Goal: Information Seeking & Learning: Learn about a topic

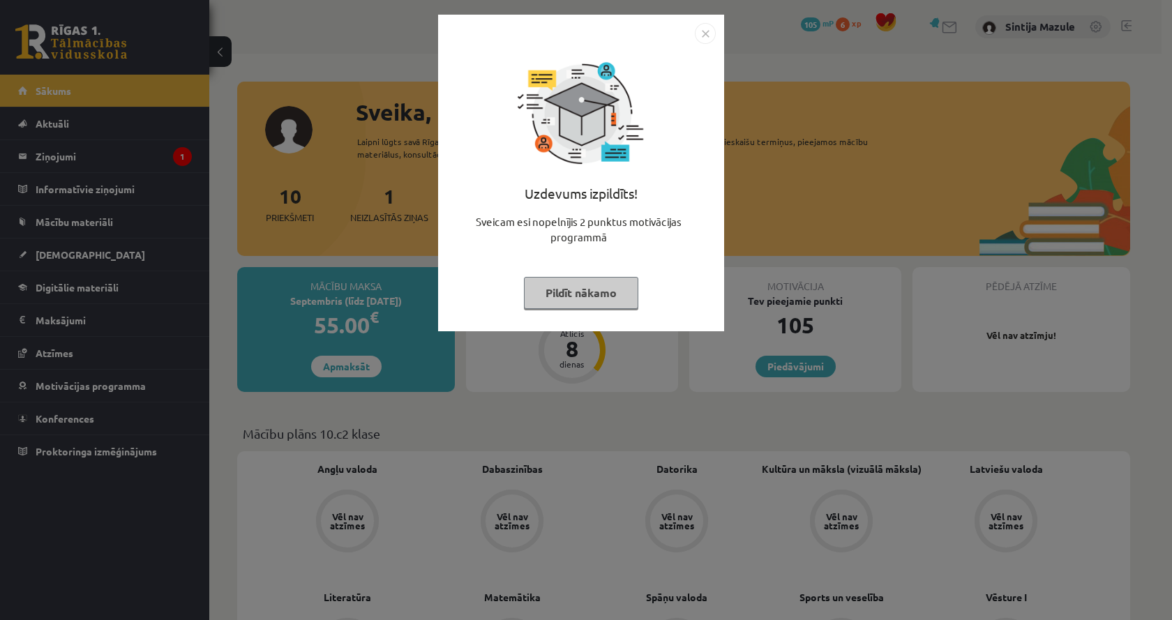
click at [905, 161] on div "Uzdevums izpildīts! Sveicam esi nopelnījis 2 punktus motivācijas programmā Pild…" at bounding box center [586, 310] width 1172 height 620
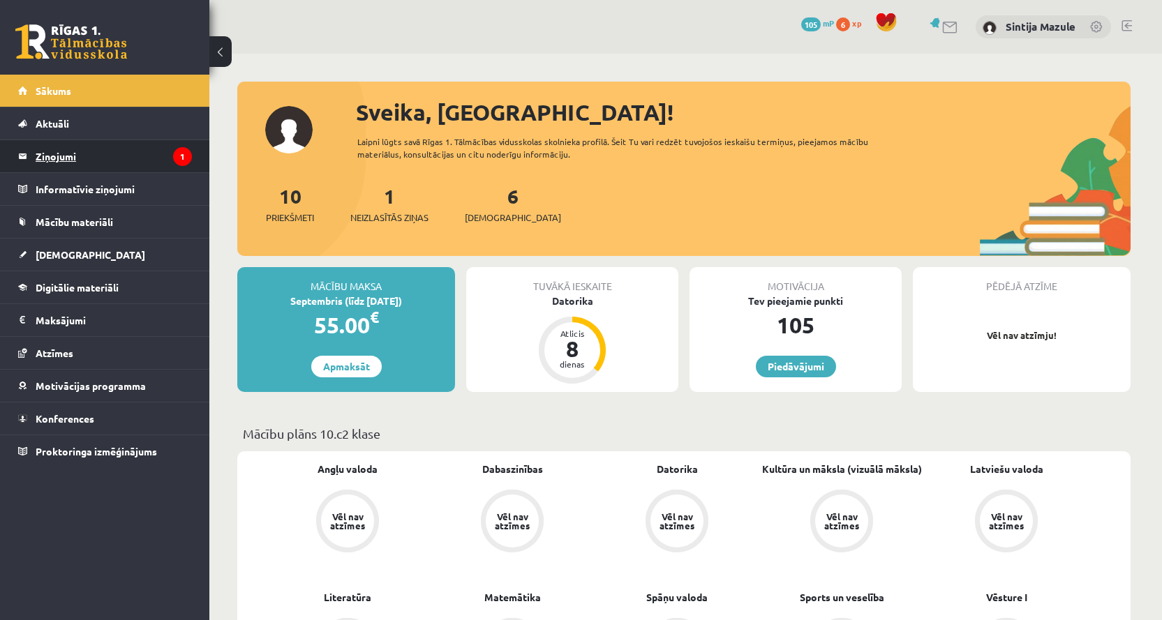
click at [112, 148] on legend "Ziņojumi 1" at bounding box center [114, 156] width 156 height 32
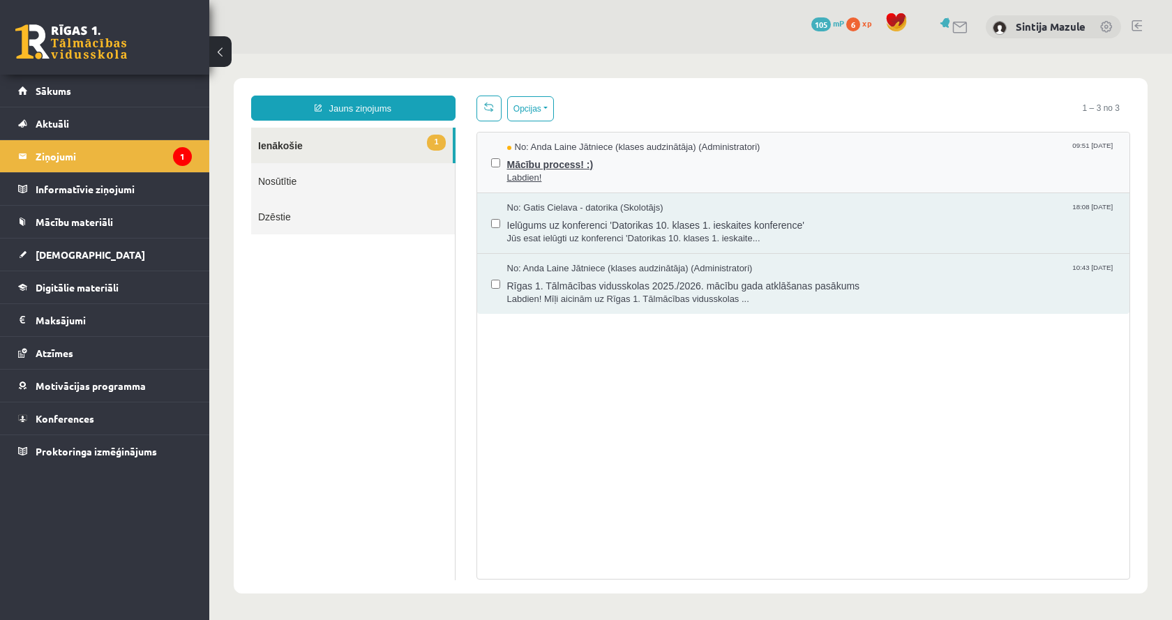
click at [740, 167] on span "Mācību process! :)" at bounding box center [811, 162] width 609 height 17
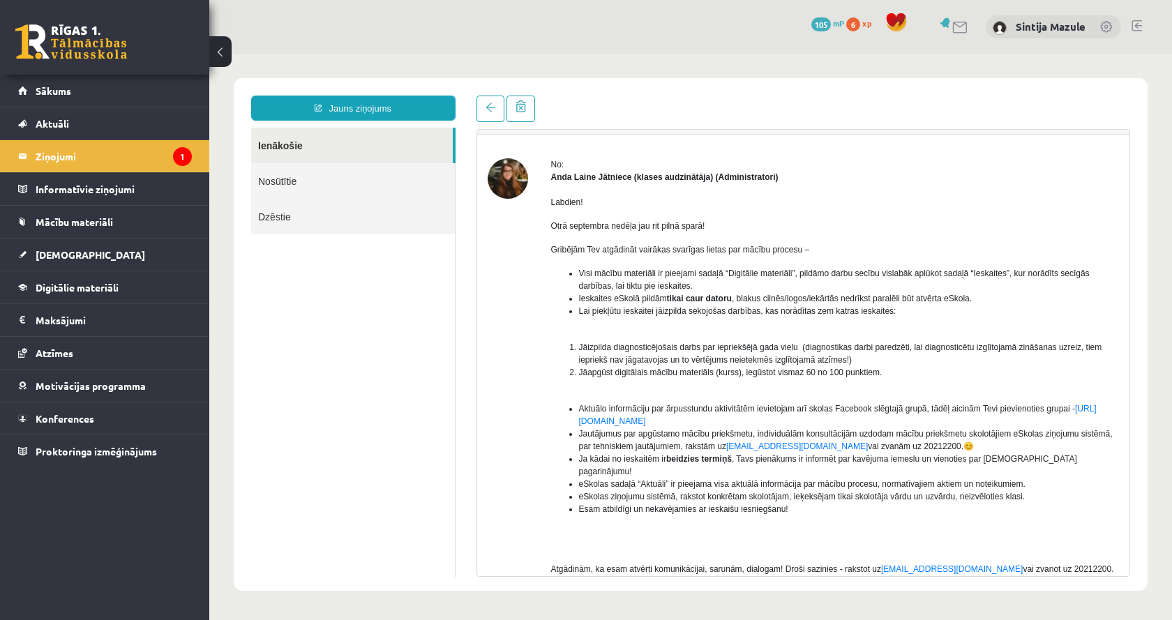
scroll to position [104, 0]
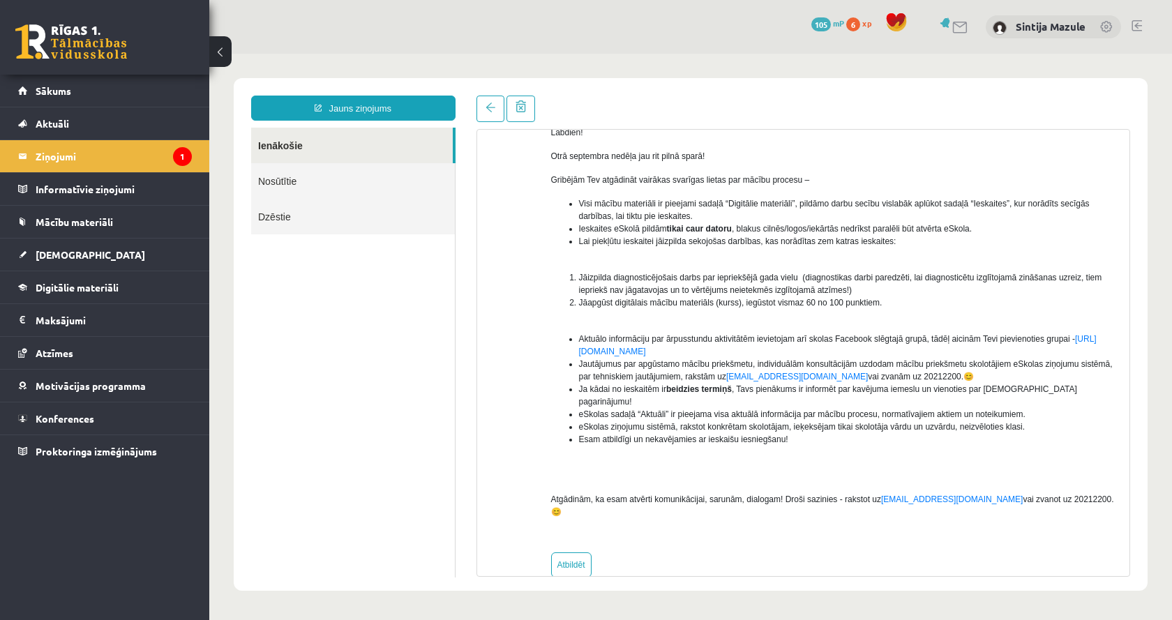
click at [475, 116] on div "Temats: Mācību process! :) 09:51 08/09/2025 No: Anda Laine Jātniece (klases aud…" at bounding box center [804, 337] width 676 height 482
click at [479, 116] on link at bounding box center [491, 109] width 28 height 27
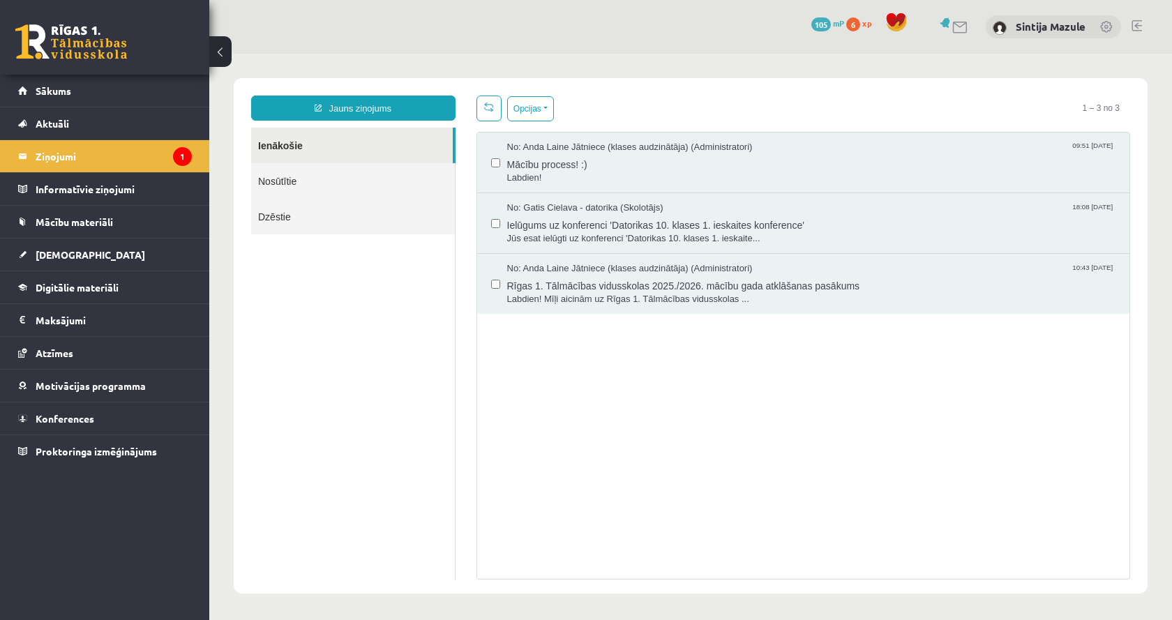
scroll to position [0, 0]
click at [79, 186] on legend "Informatīvie ziņojumi 0" at bounding box center [114, 189] width 156 height 32
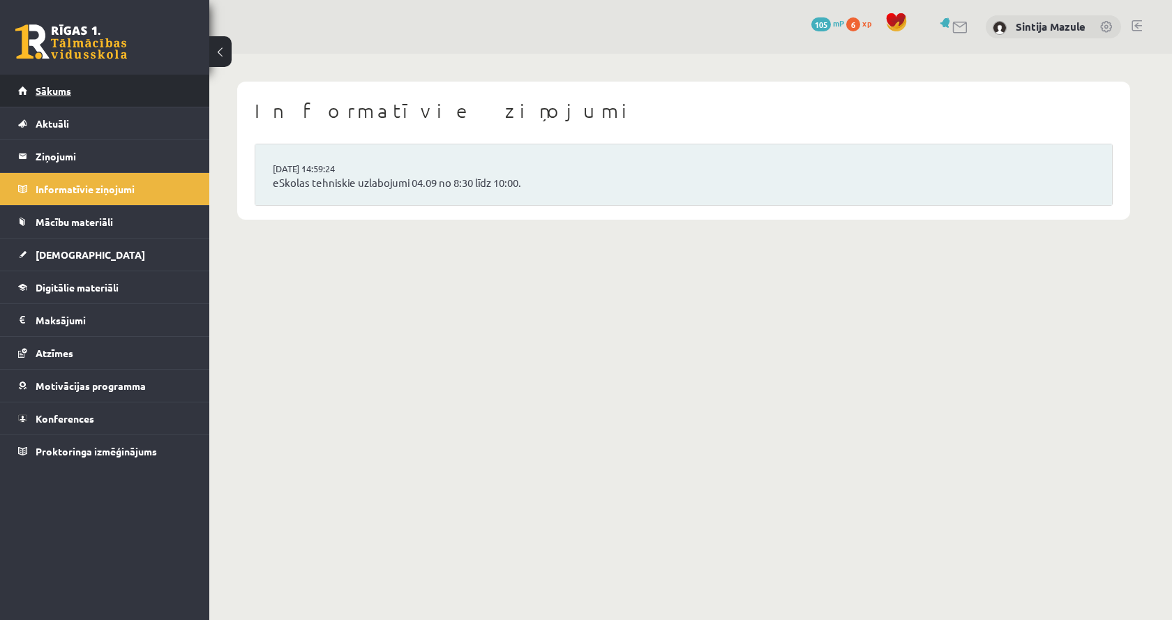
click at [64, 87] on span "Sākums" at bounding box center [54, 90] width 36 height 13
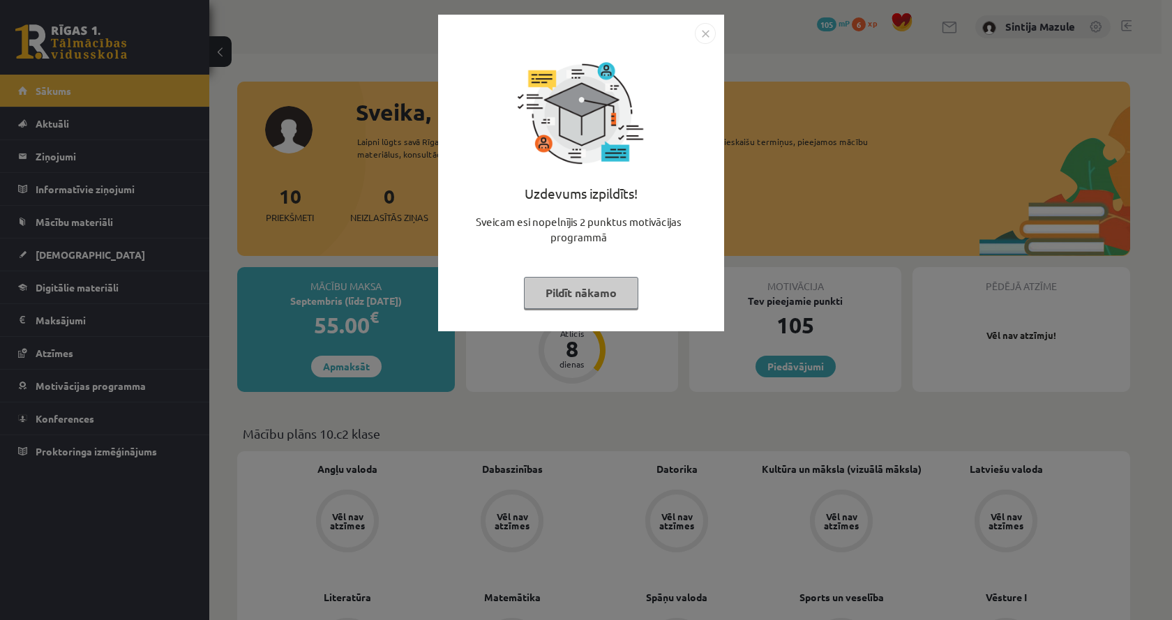
click at [586, 456] on div "Uzdevums izpildīts! Sveicam esi nopelnījis 2 punktus motivācijas programmā Pild…" at bounding box center [586, 310] width 1172 height 620
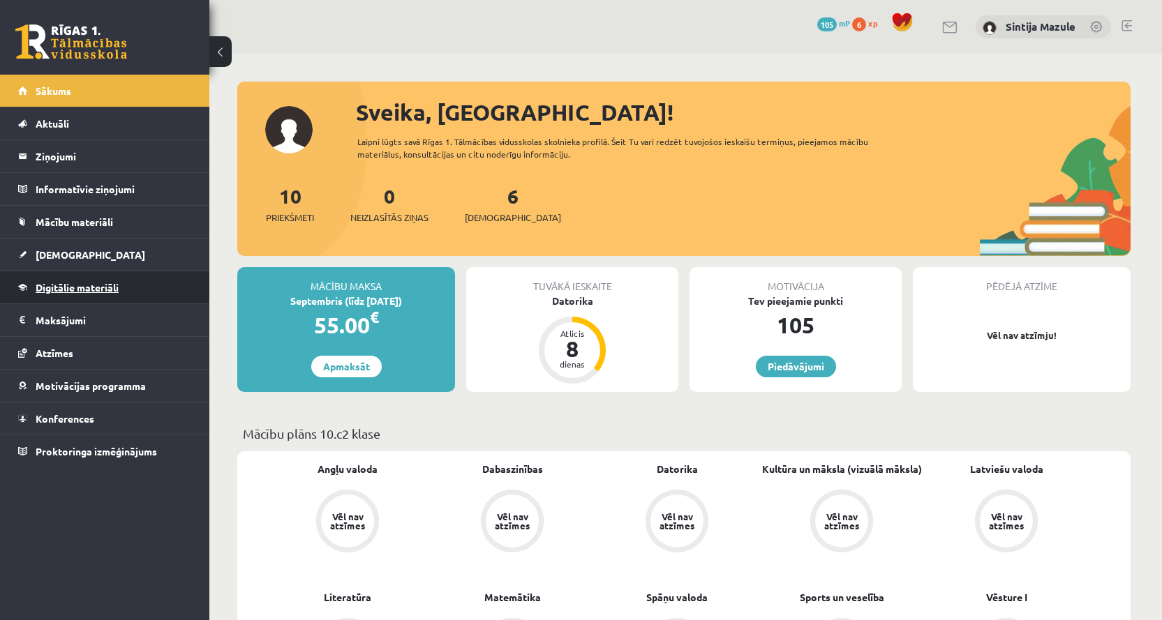
click at [97, 280] on link "Digitālie materiāli" at bounding box center [105, 287] width 174 height 32
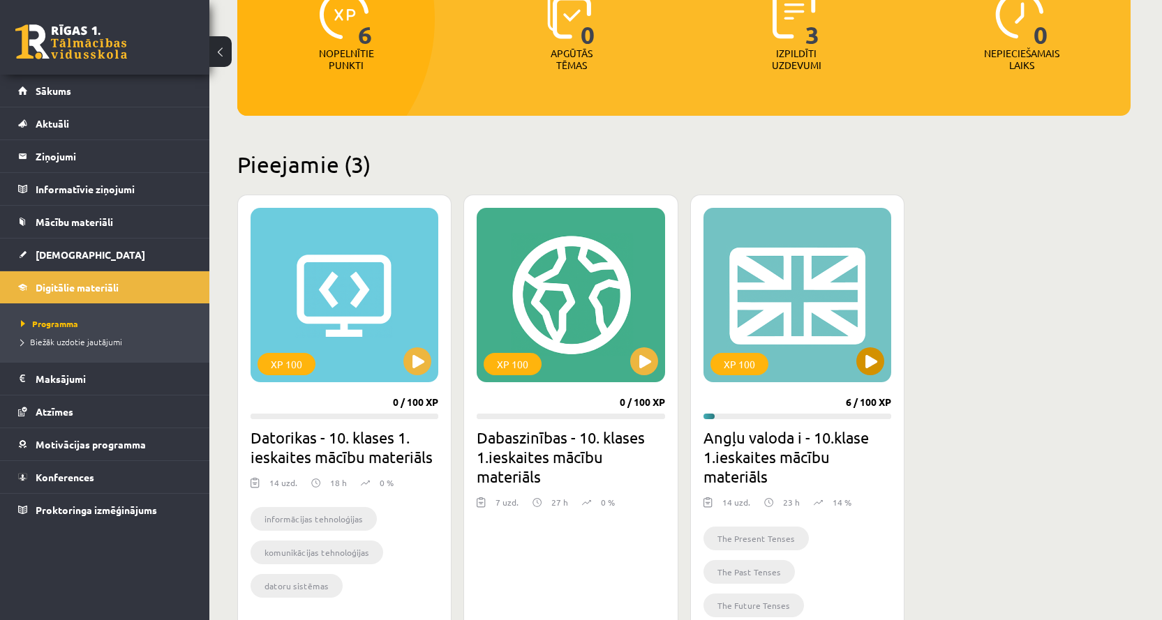
scroll to position [209, 0]
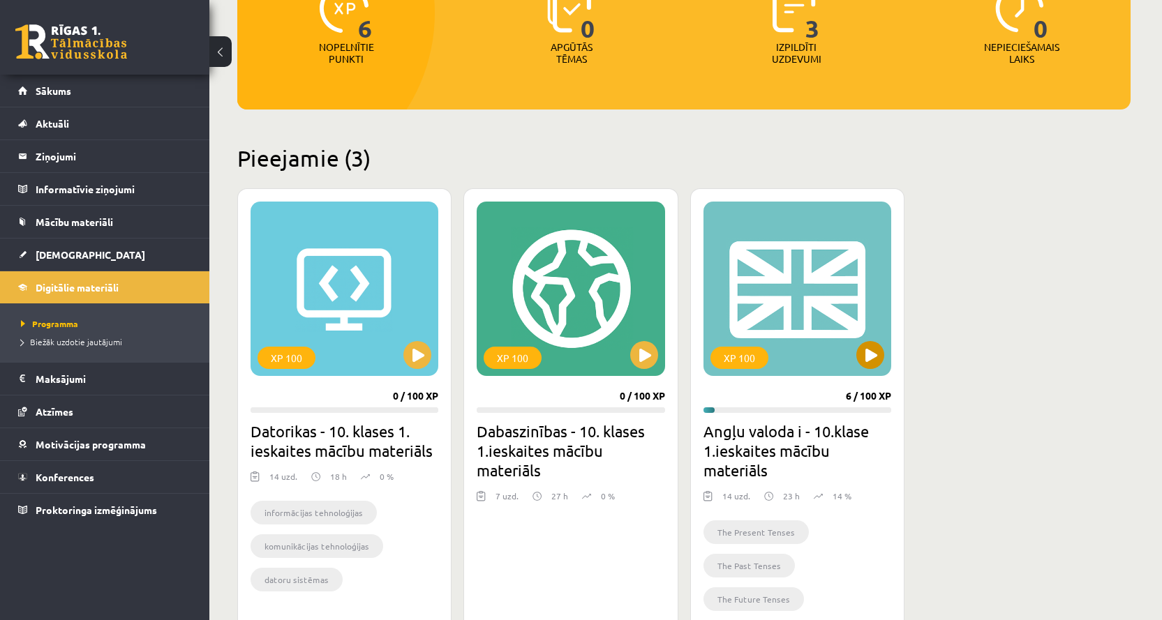
click at [800, 281] on div "XP 100" at bounding box center [797, 289] width 188 height 174
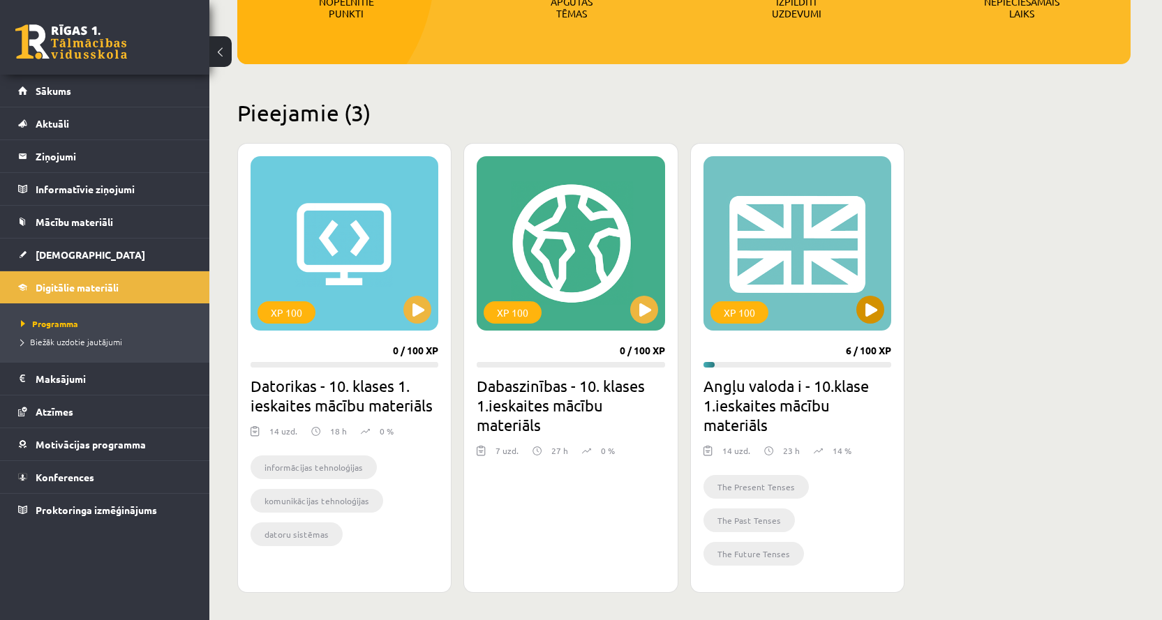
scroll to position [279, 0]
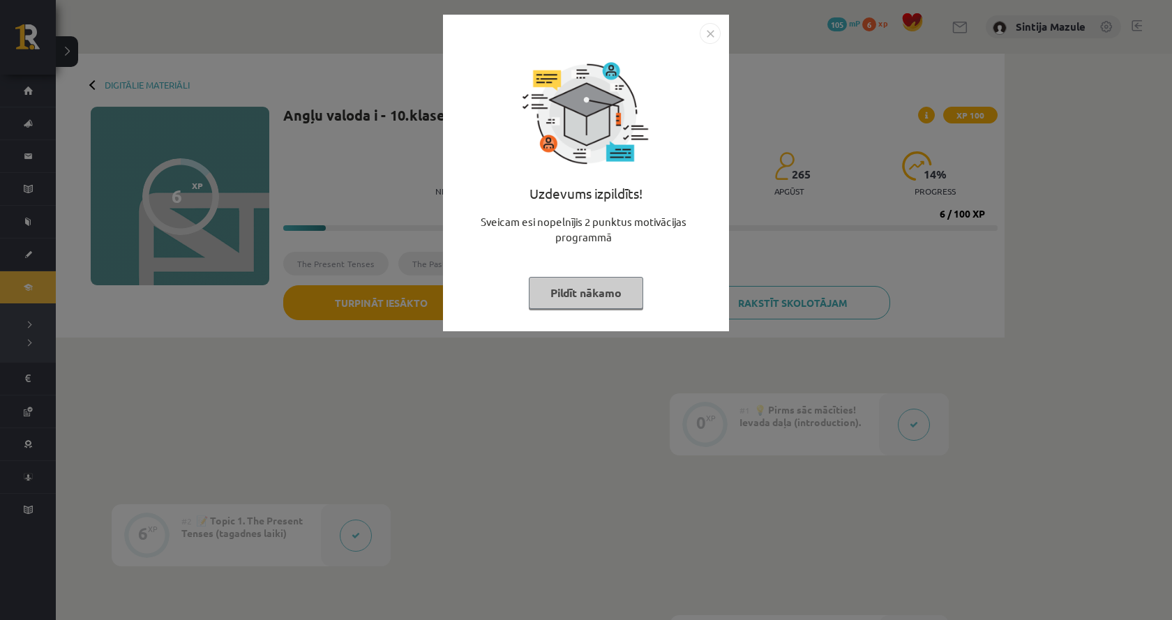
click at [1131, 286] on div "Uzdevums izpildīts! Sveicam esi nopelnījis 2 punktus motivācijas programmā Pild…" at bounding box center [586, 310] width 1172 height 620
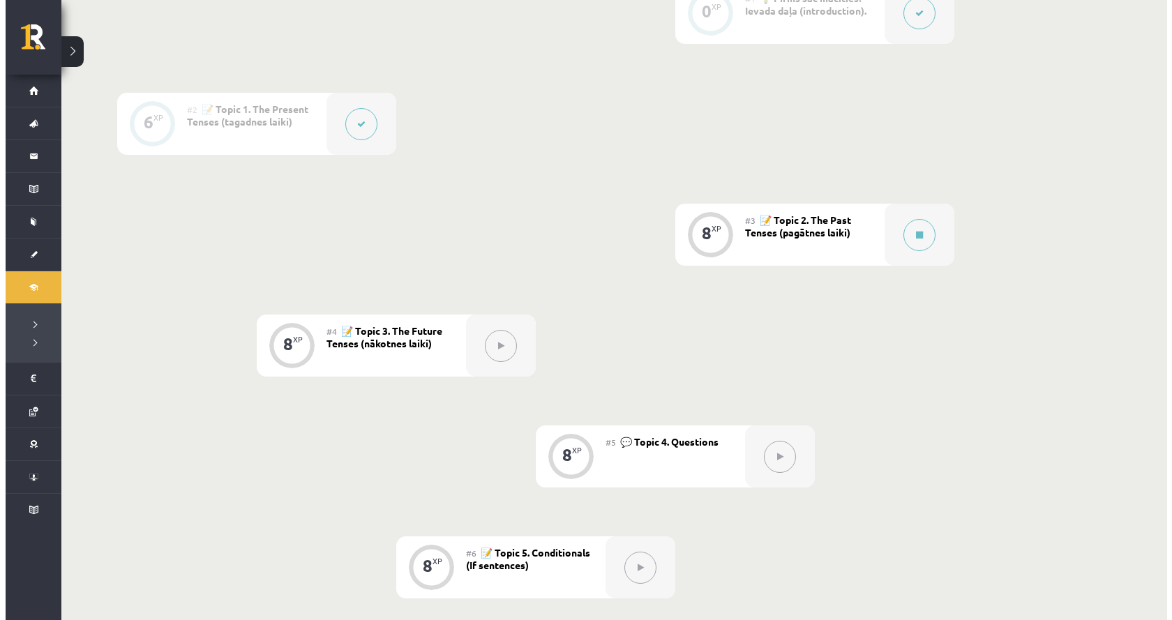
scroll to position [419, 0]
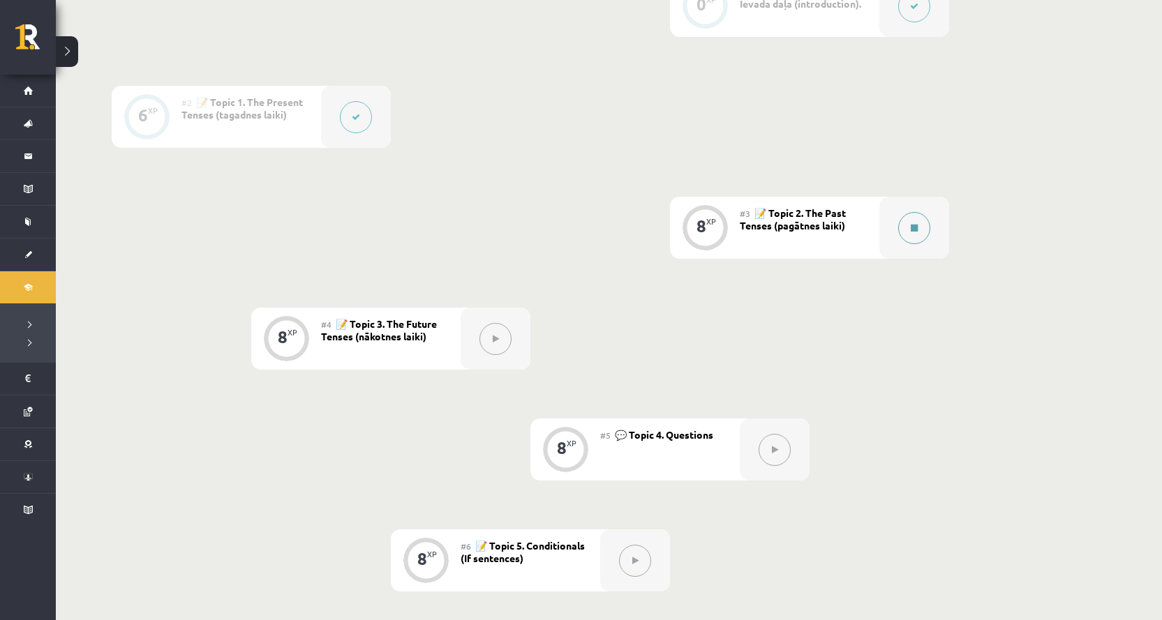
click at [914, 234] on button at bounding box center [914, 228] width 32 height 32
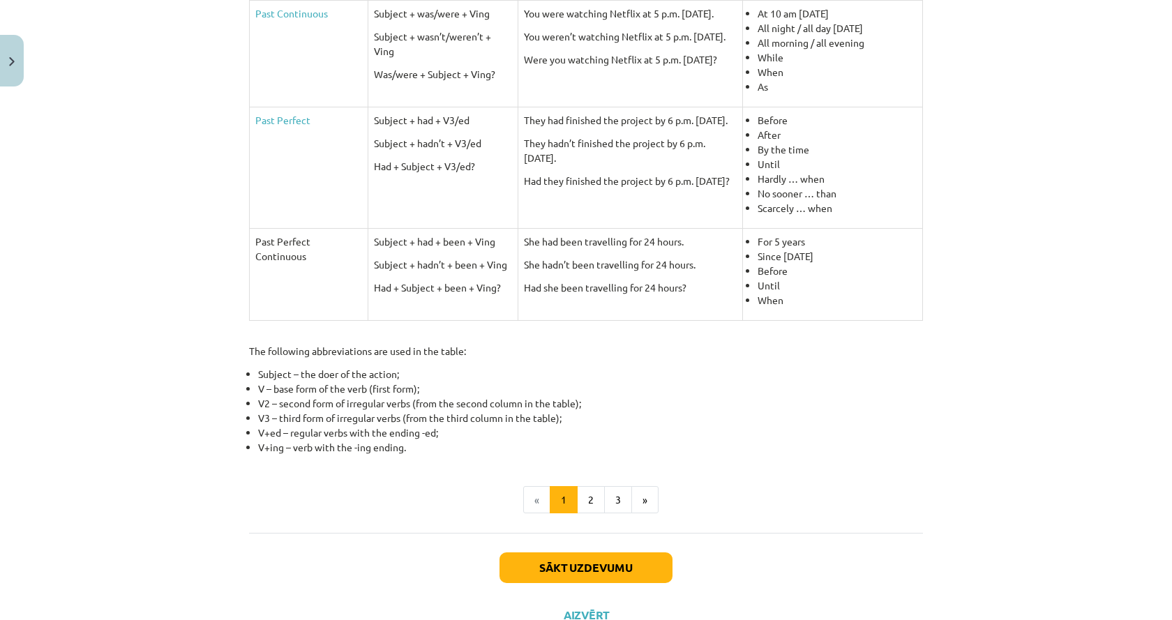
scroll to position [562, 0]
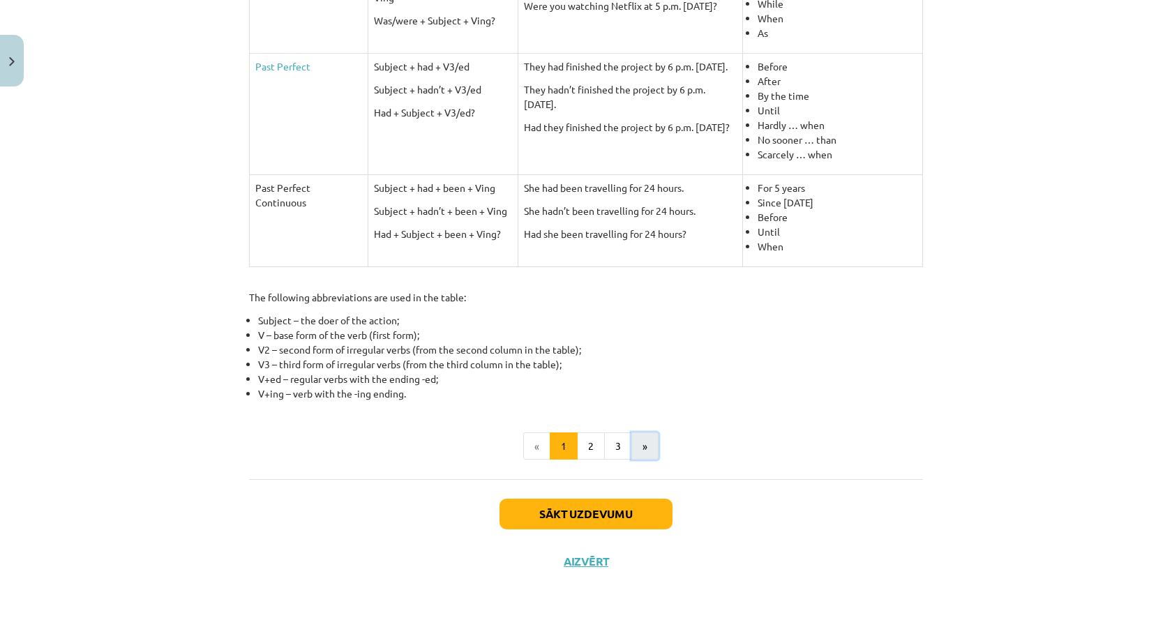
click at [646, 447] on button "»" at bounding box center [645, 447] width 27 height 28
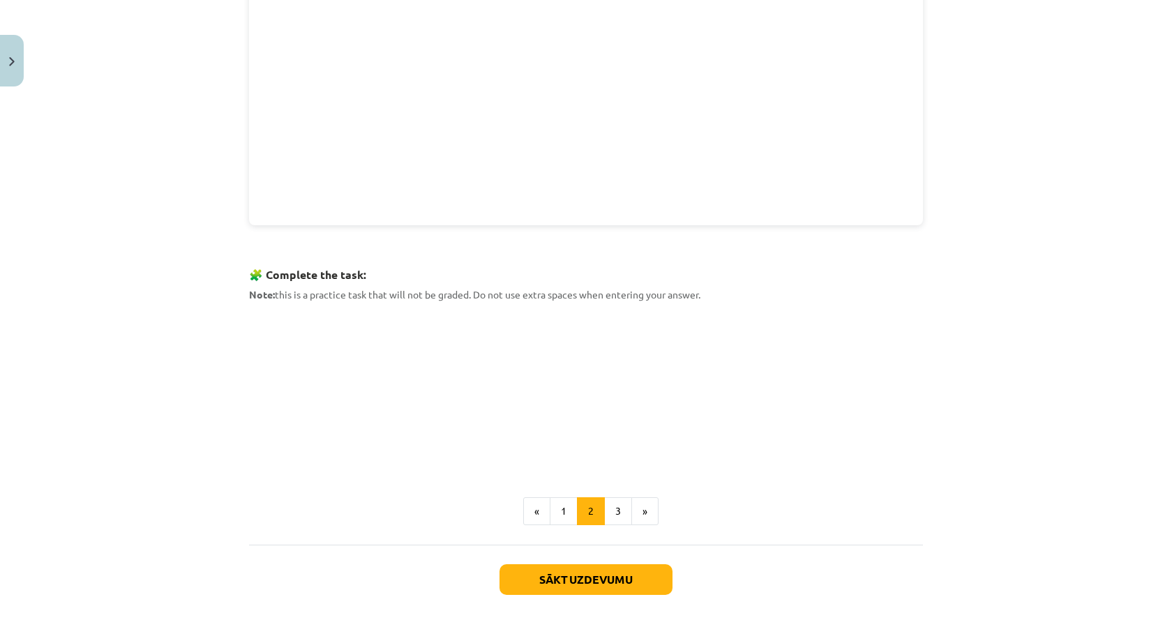
scroll to position [523, 0]
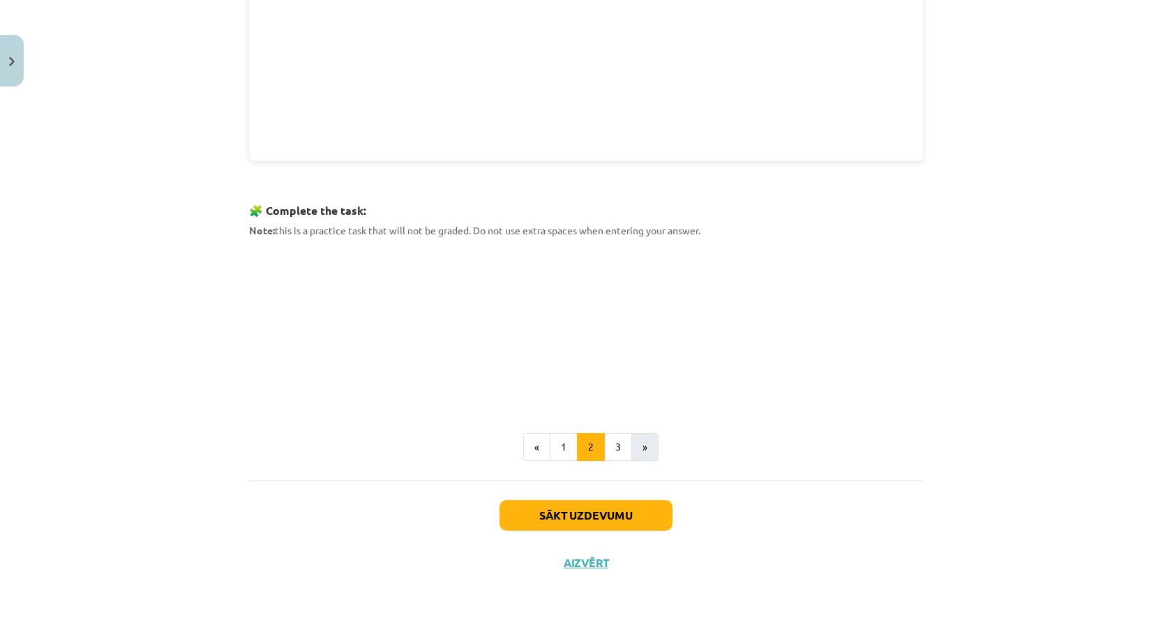
click at [631, 435] on div "🎥 Before continuing, watch the TWO school video on Past Tenses to ensure a soli…" at bounding box center [586, 94] width 674 height 734
click at [641, 447] on button "»" at bounding box center [645, 447] width 27 height 28
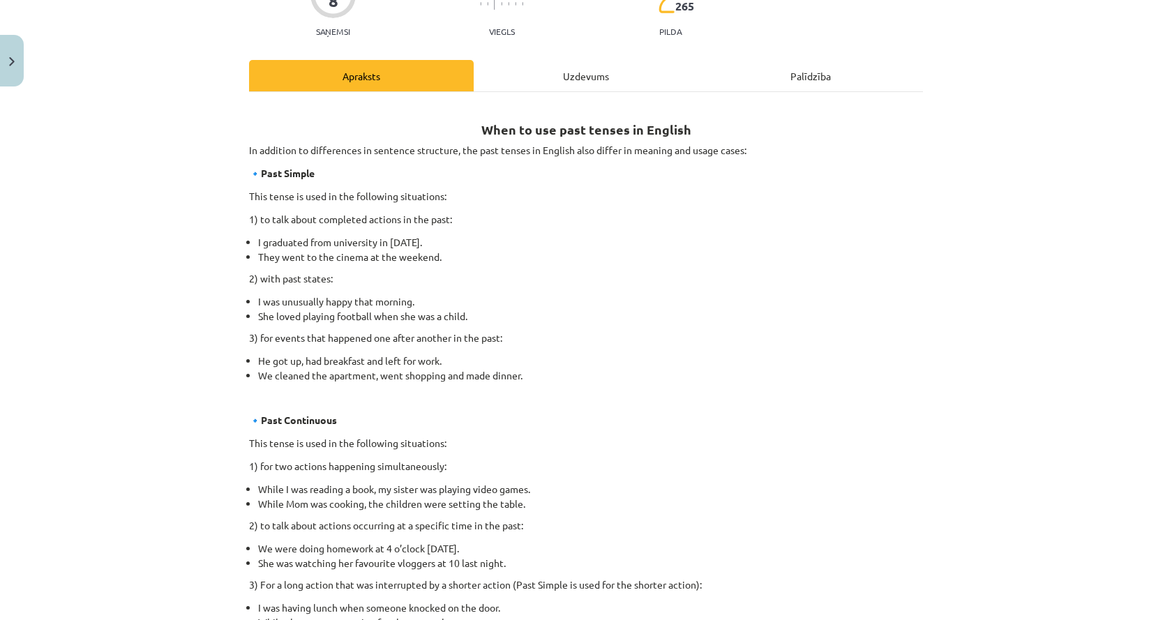
scroll to position [215, 0]
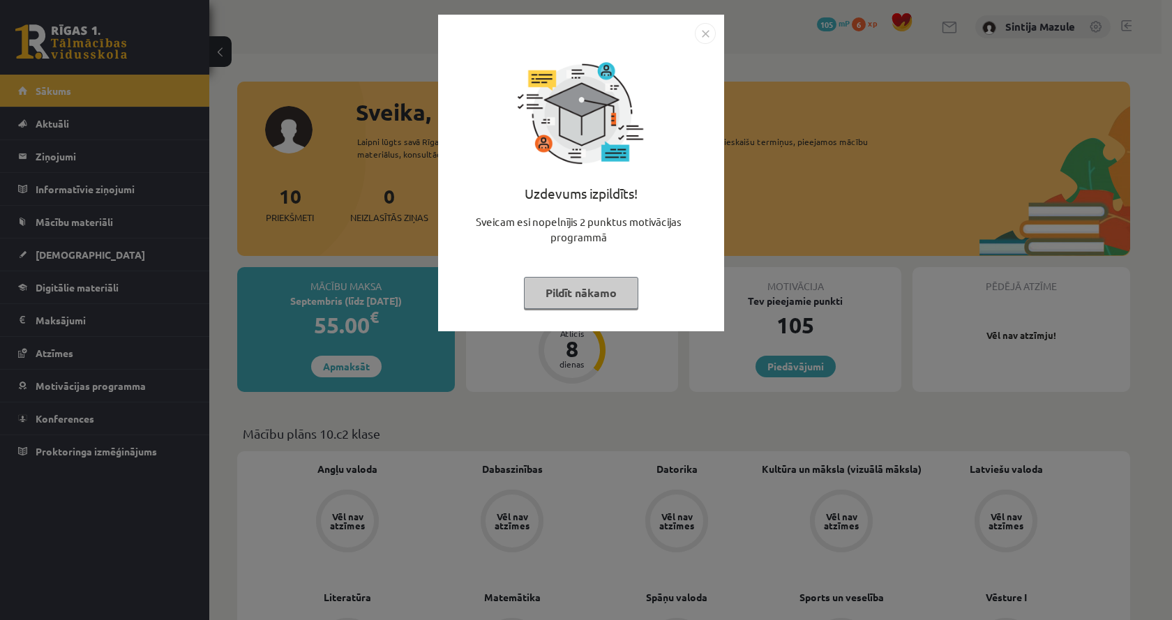
click at [1165, 113] on div "Uzdevums izpildīts! Sveicam esi nopelnījis 2 punktus motivācijas programmā Pild…" at bounding box center [586, 310] width 1172 height 620
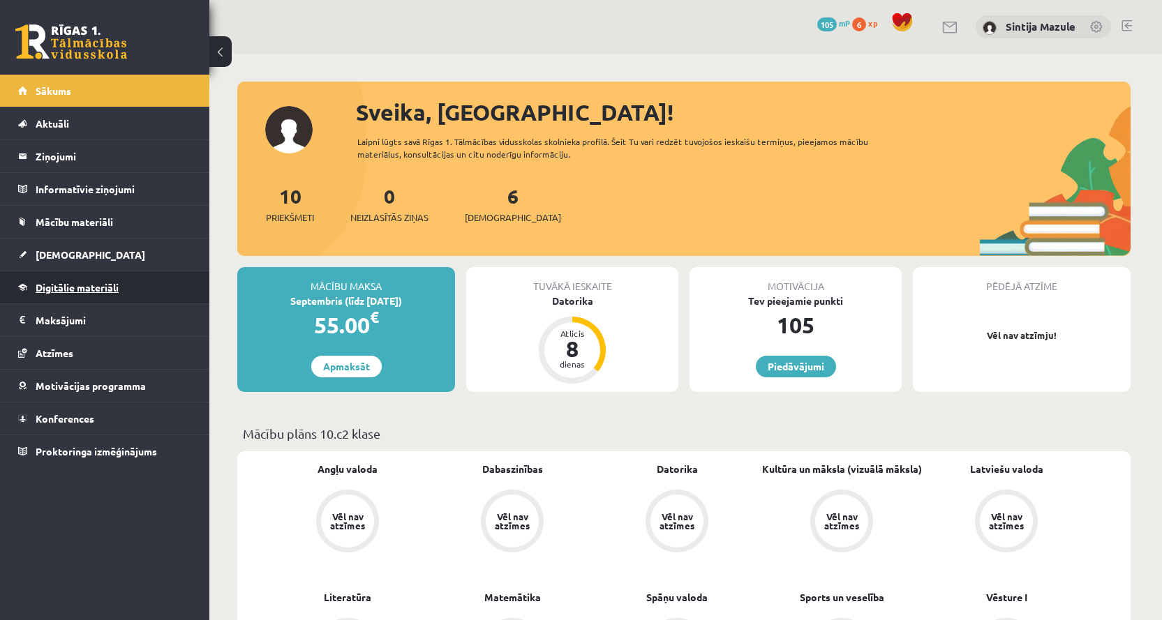
click at [101, 285] on span "Digitālie materiāli" at bounding box center [77, 287] width 83 height 13
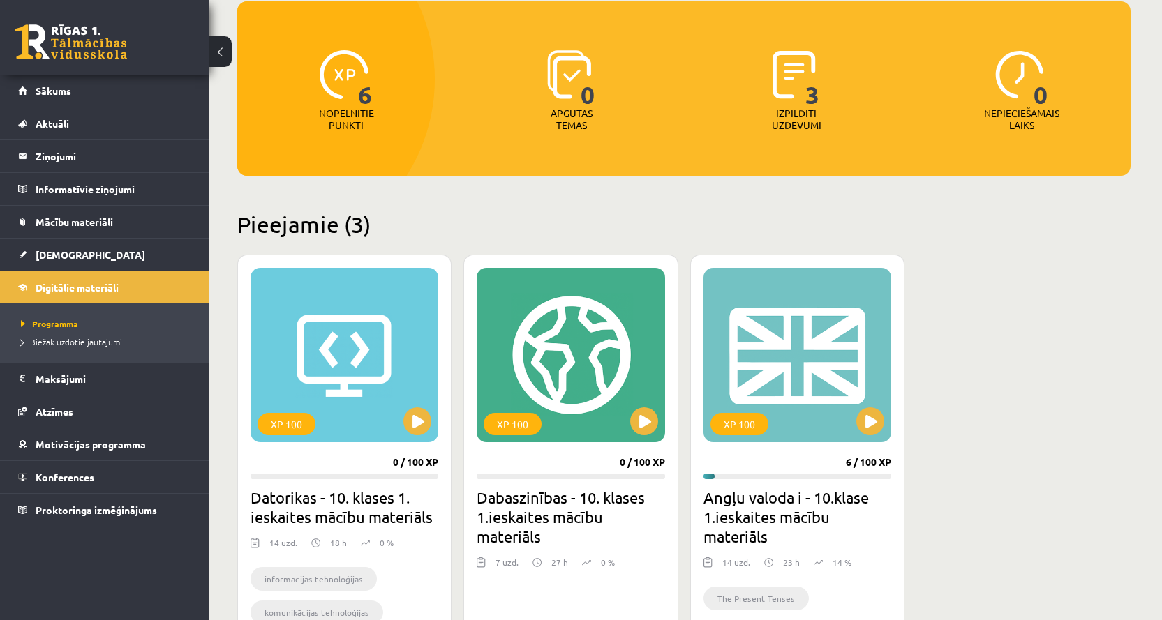
scroll to position [279, 0]
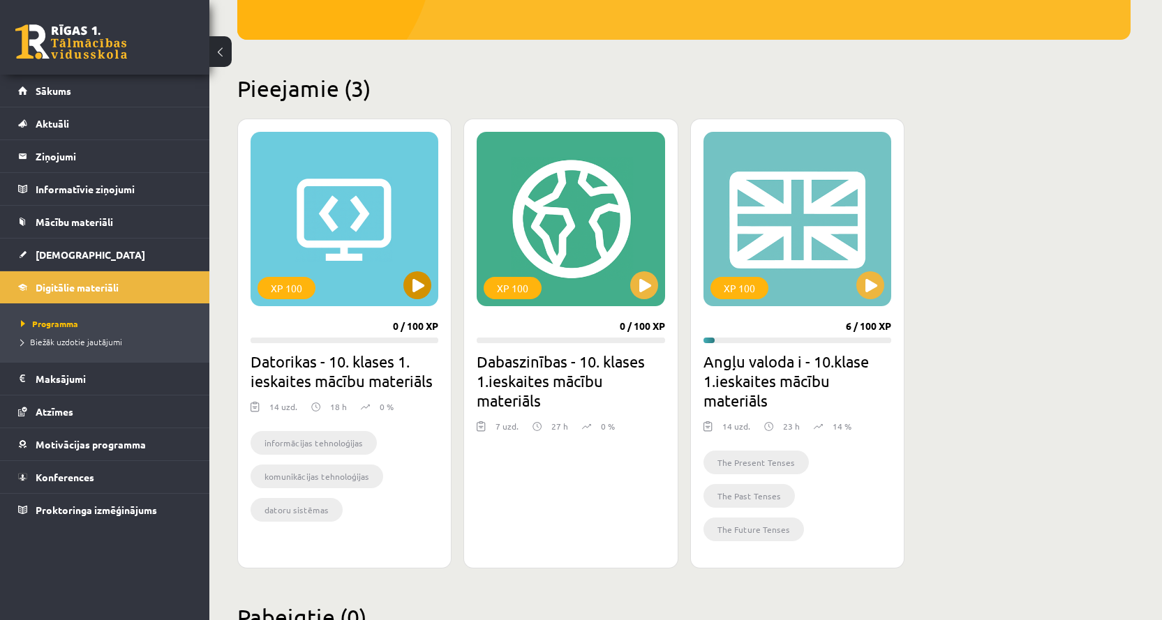
click at [337, 226] on div "XP 100" at bounding box center [345, 219] width 188 height 174
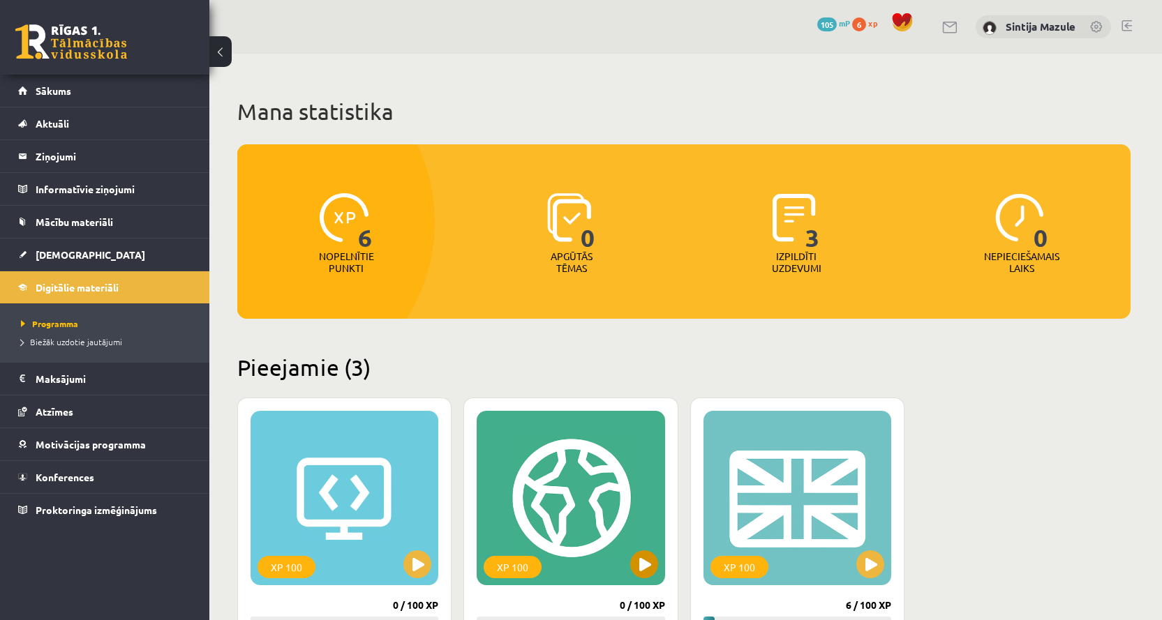
scroll to position [177, 0]
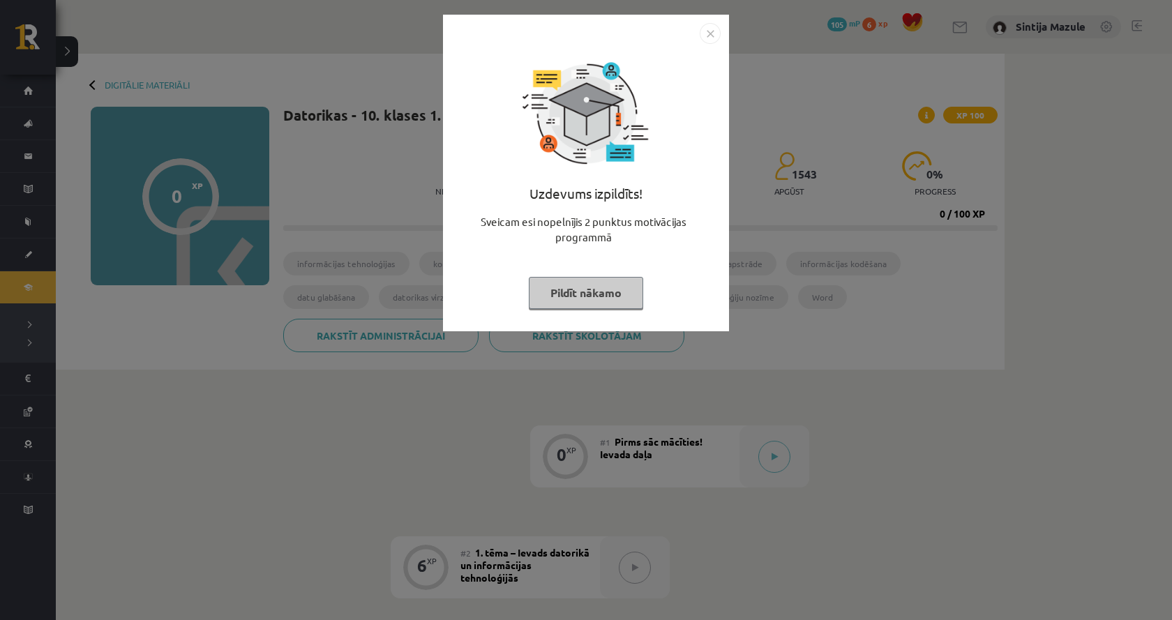
click at [351, 251] on div "Uzdevums izpildīts! Sveicam esi nopelnījis 2 punktus motivācijas programmā Pild…" at bounding box center [586, 310] width 1172 height 620
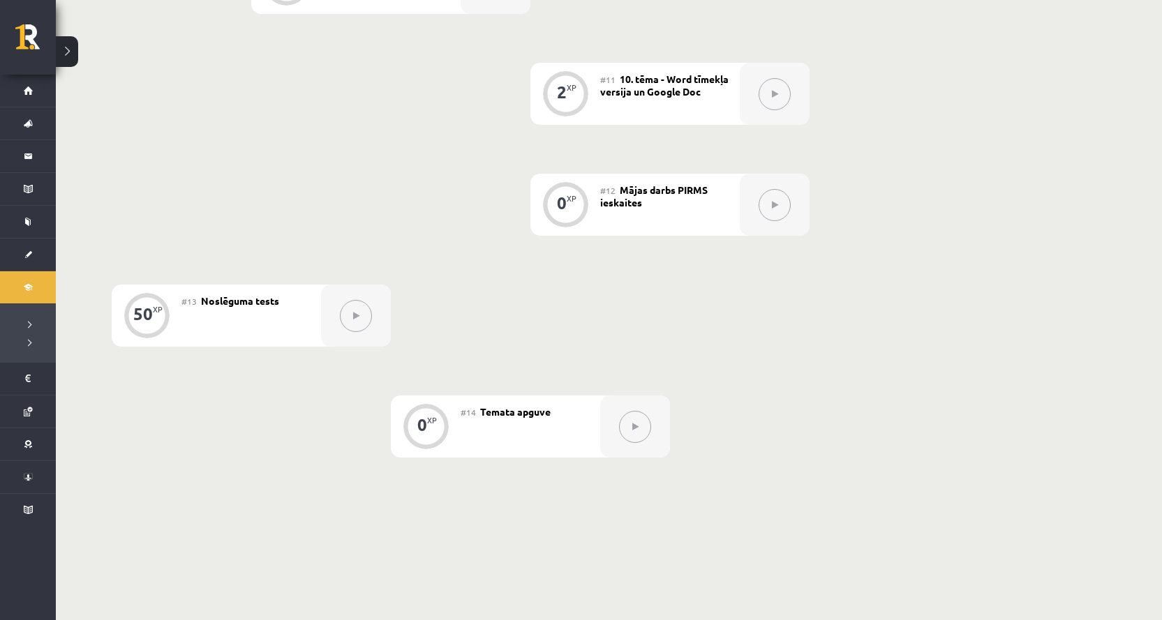
scroll to position [1275, 0]
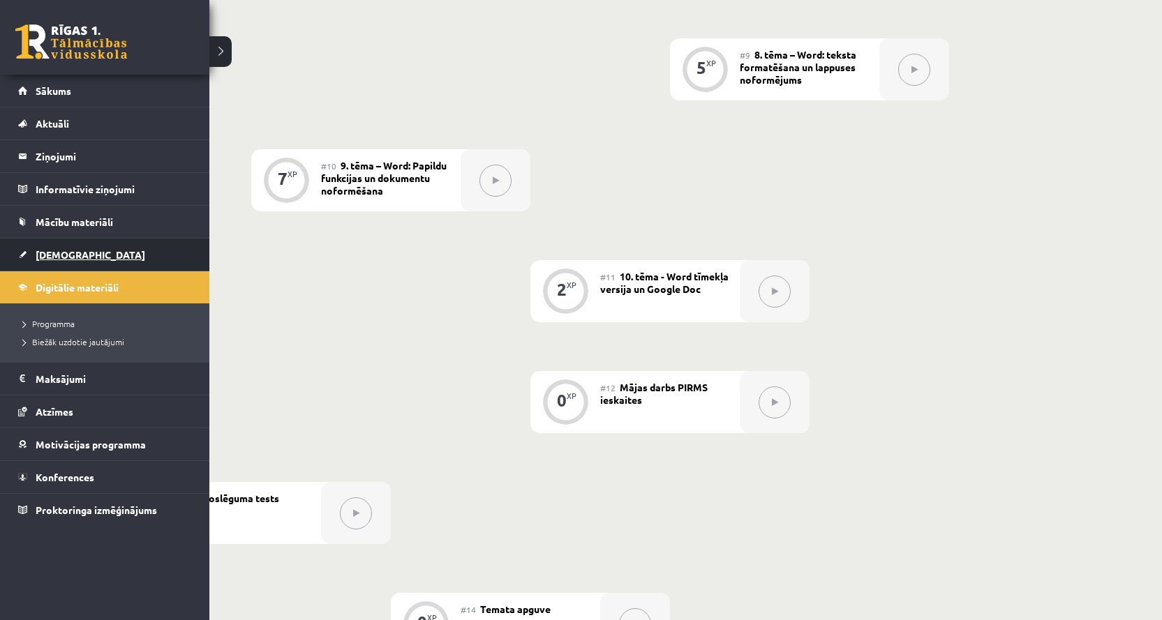
click at [66, 251] on span "[DEMOGRAPHIC_DATA]" at bounding box center [91, 254] width 110 height 13
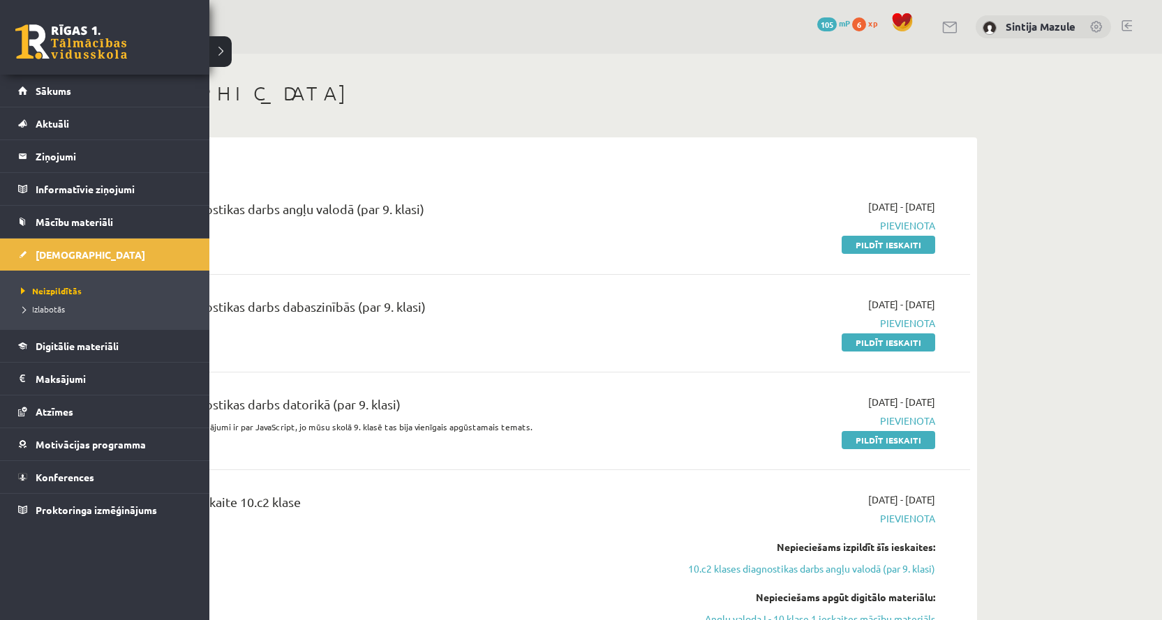
click at [45, 47] on link at bounding box center [71, 41] width 112 height 35
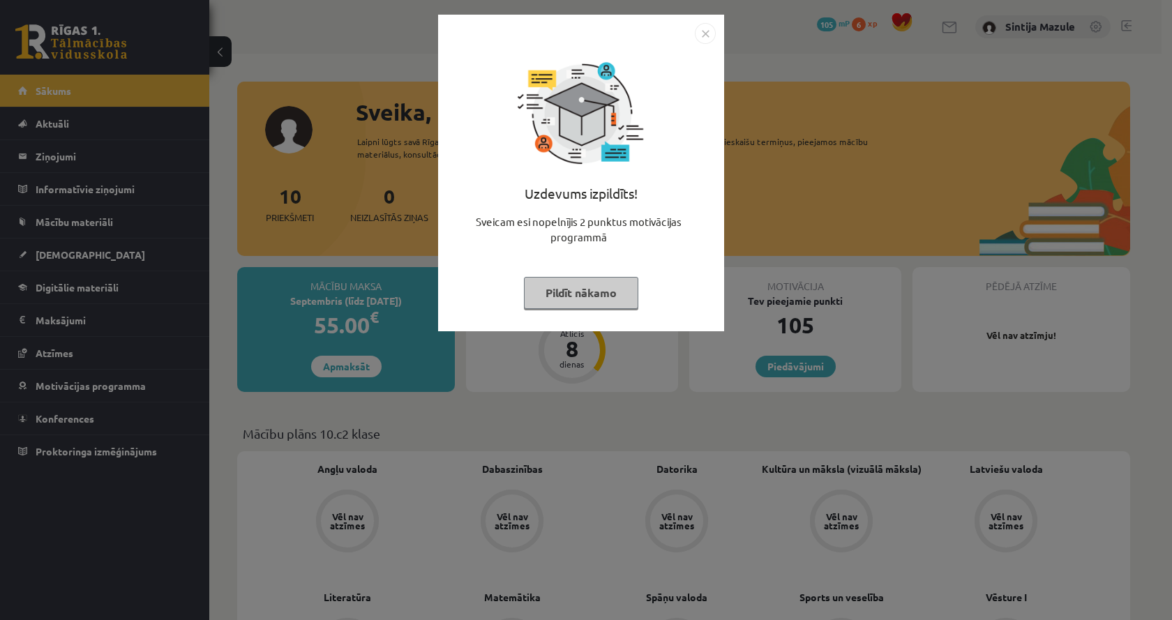
click at [278, 106] on div "Uzdevums izpildīts! Sveicam esi nopelnījis 2 punktus motivācijas programmā Pild…" at bounding box center [586, 310] width 1172 height 620
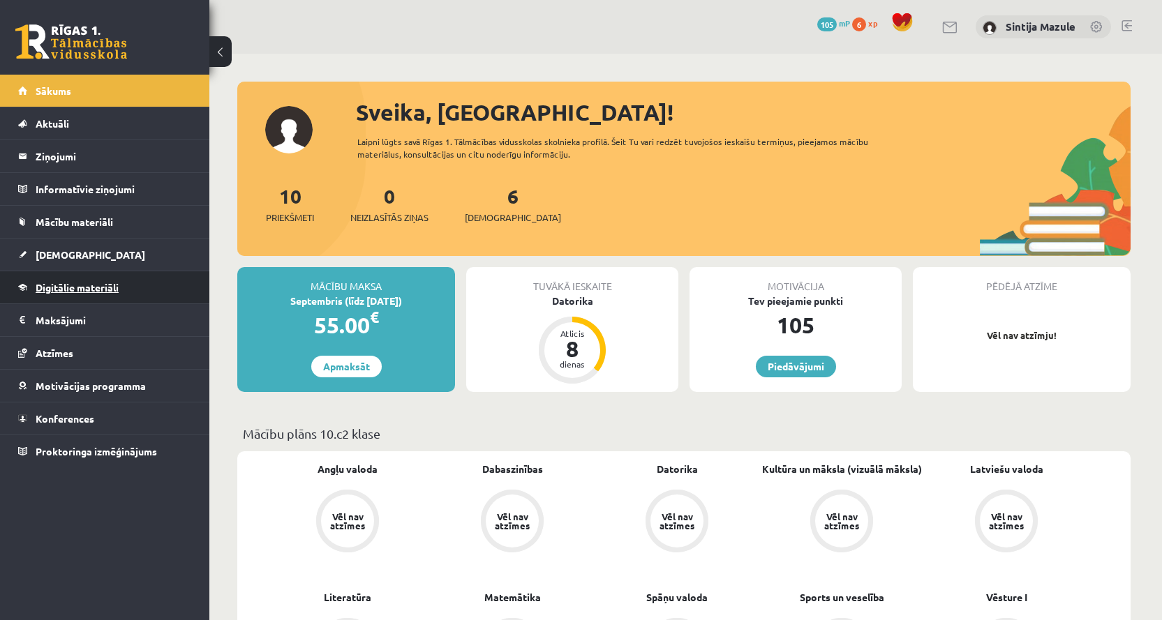
click at [94, 285] on span "Digitālie materiāli" at bounding box center [77, 287] width 83 height 13
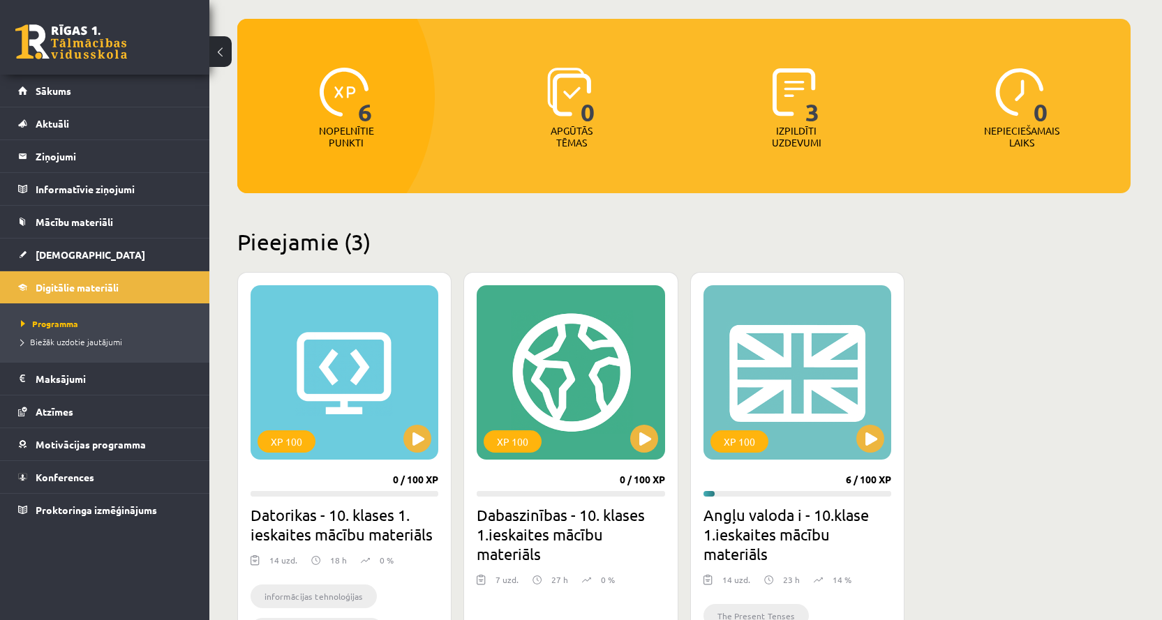
scroll to position [140, 0]
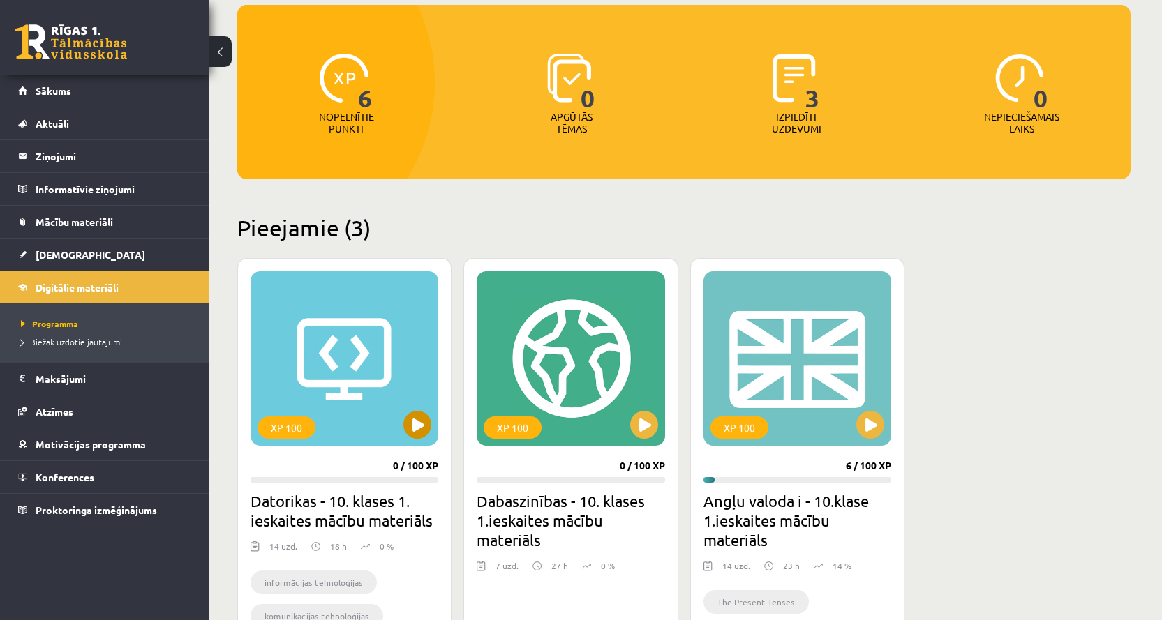
click at [344, 340] on div "XP 100" at bounding box center [345, 358] width 188 height 174
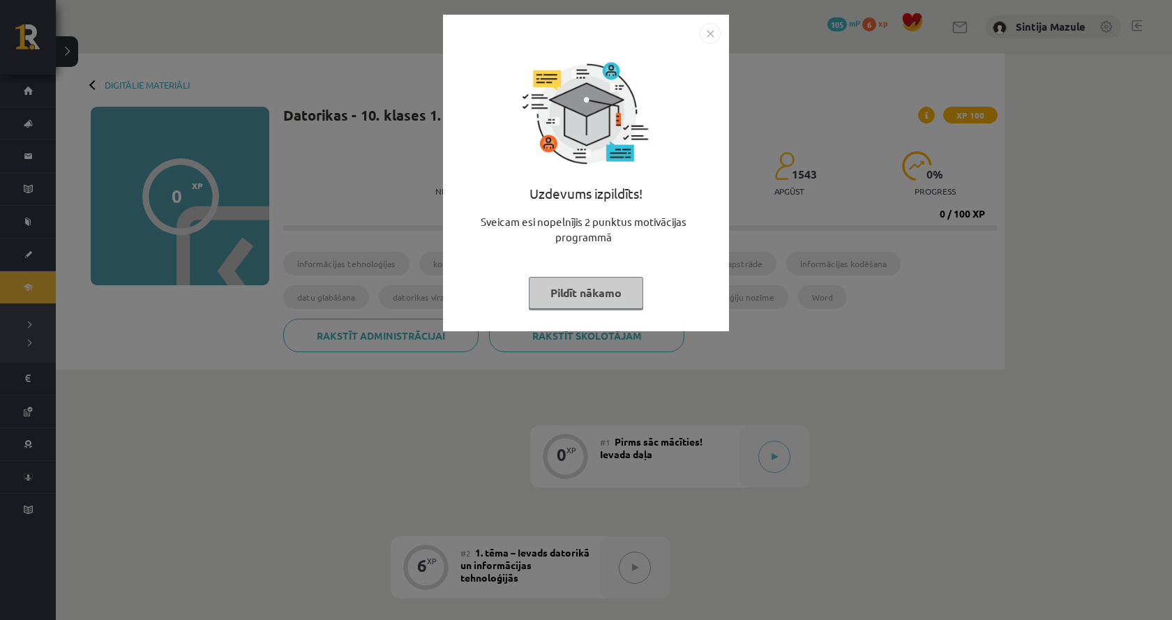
click at [321, 327] on div "Uzdevums izpildīts! Sveicam esi nopelnījis 2 punktus motivācijas programmā Pild…" at bounding box center [586, 310] width 1172 height 620
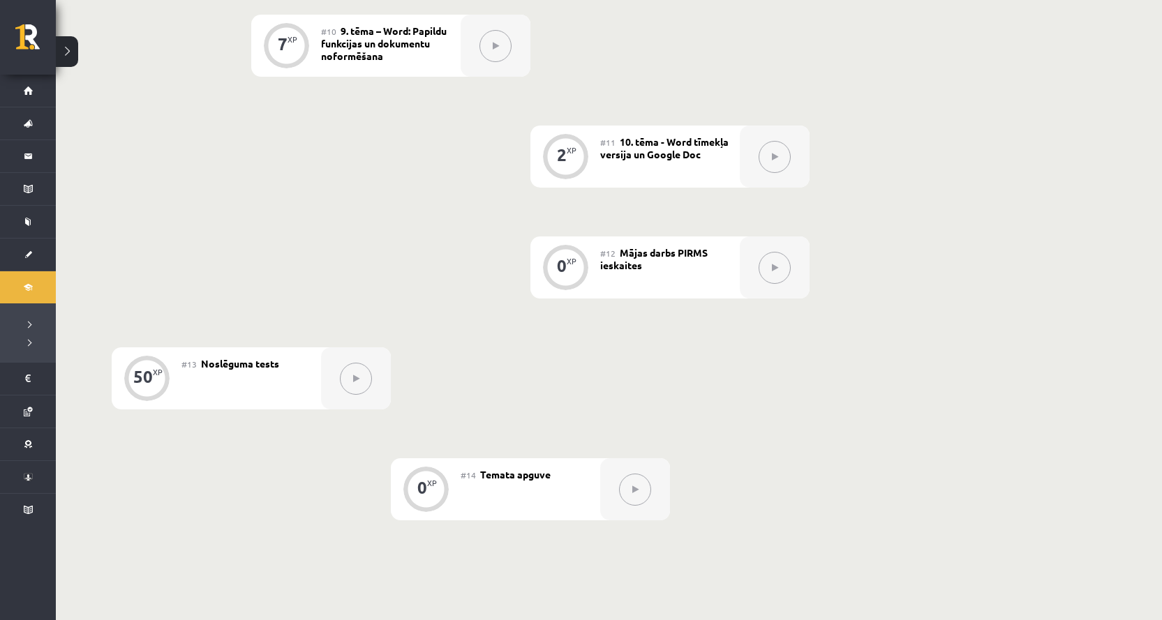
scroll to position [1554, 0]
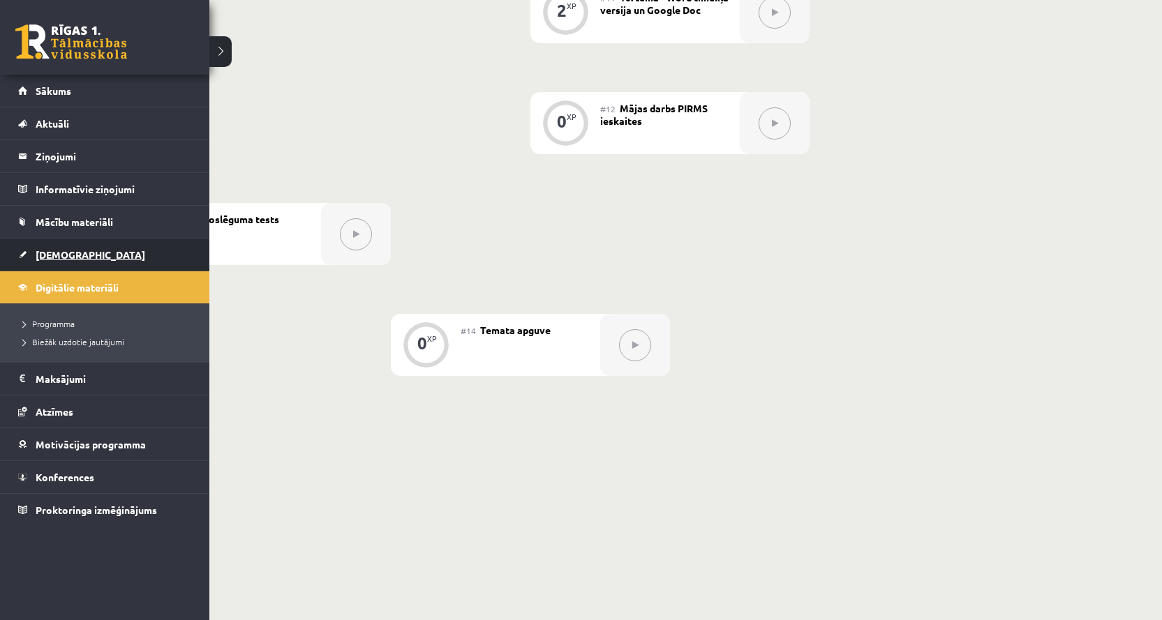
click at [56, 249] on span "[DEMOGRAPHIC_DATA]" at bounding box center [91, 254] width 110 height 13
